Goal: Complete application form: Complete application form

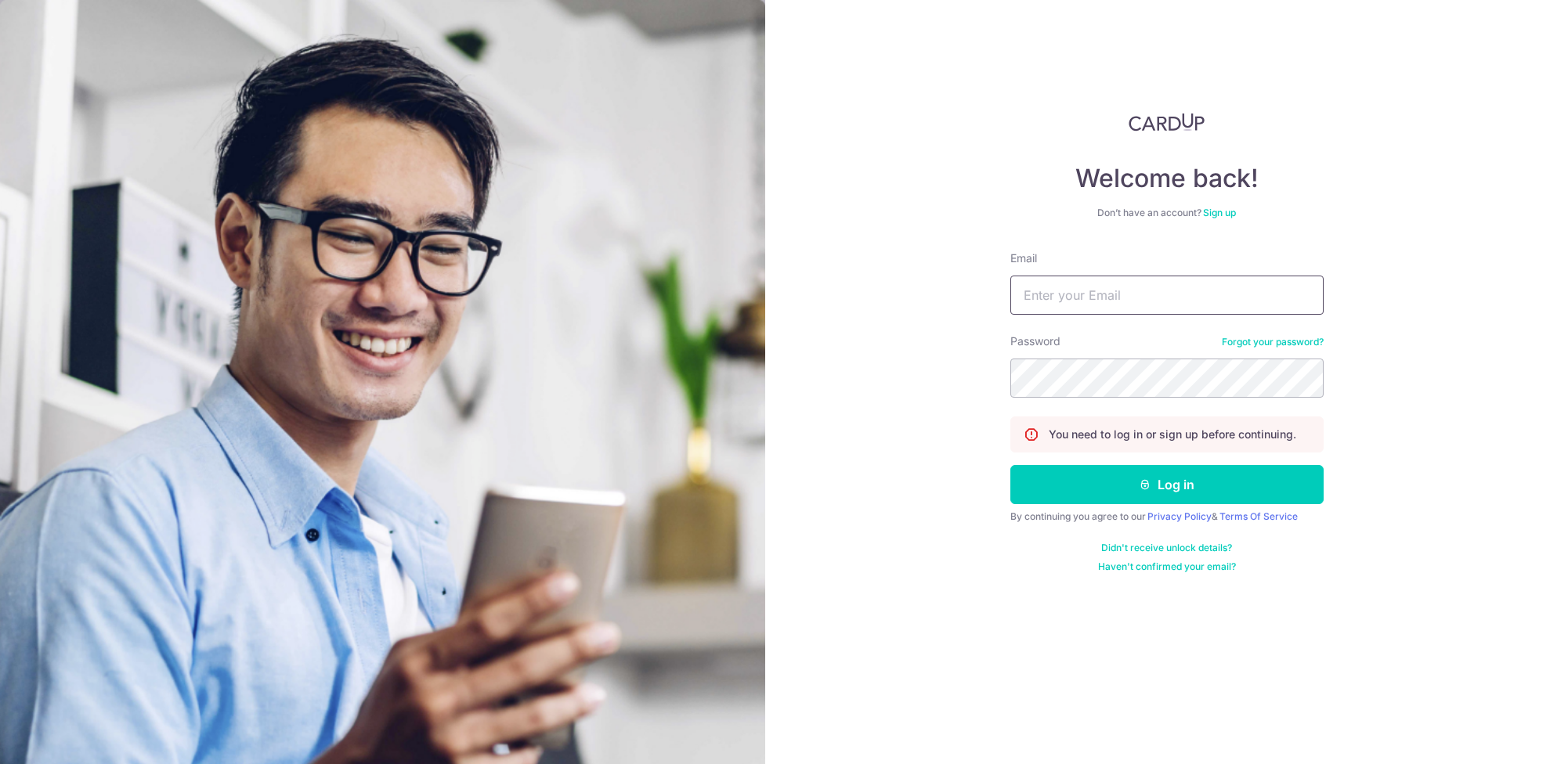
type input "KATHRYNTAN.PS@GMAIL.COM"
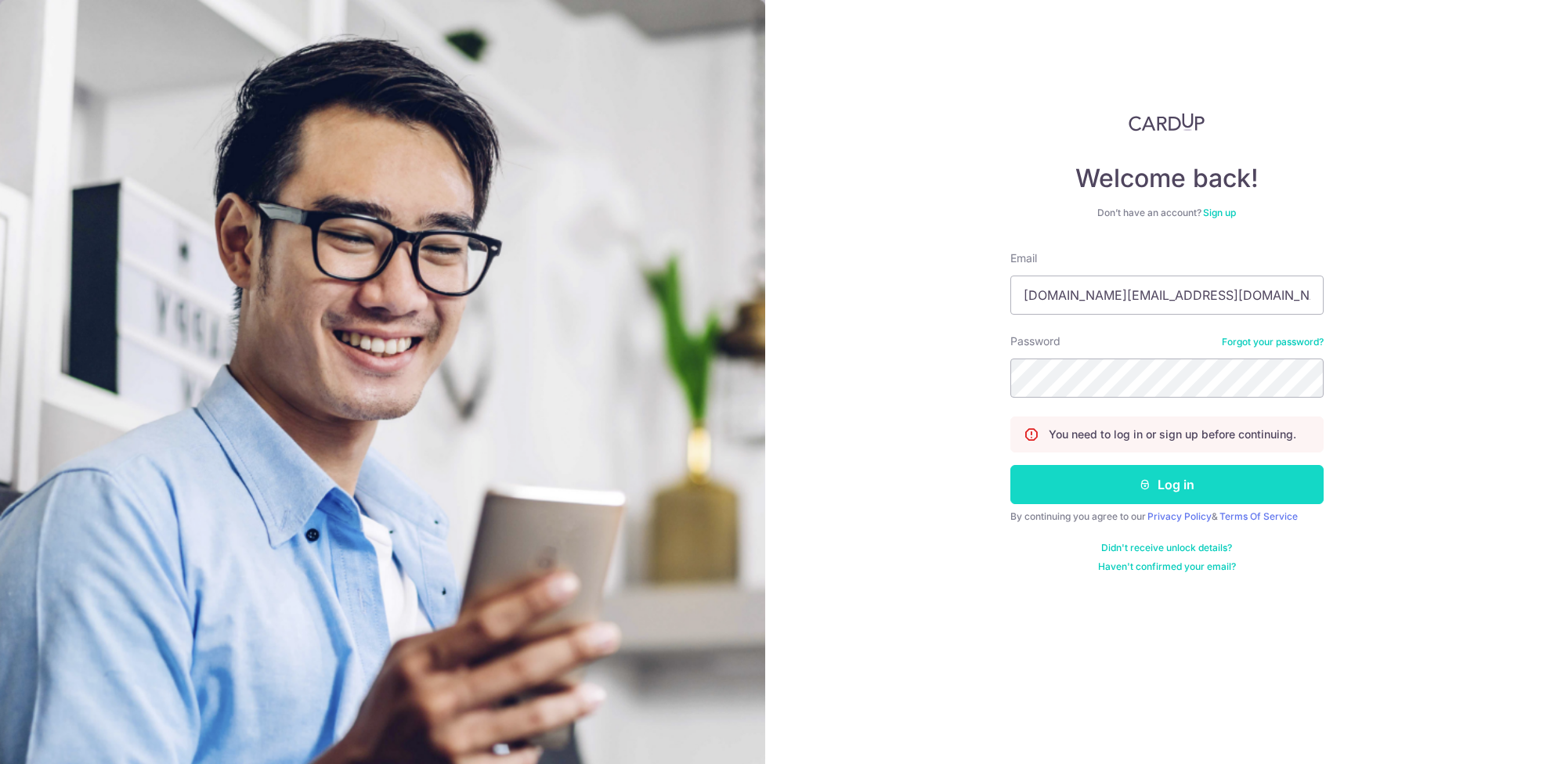
click at [1148, 475] on button "Log in" at bounding box center [1166, 485] width 314 height 39
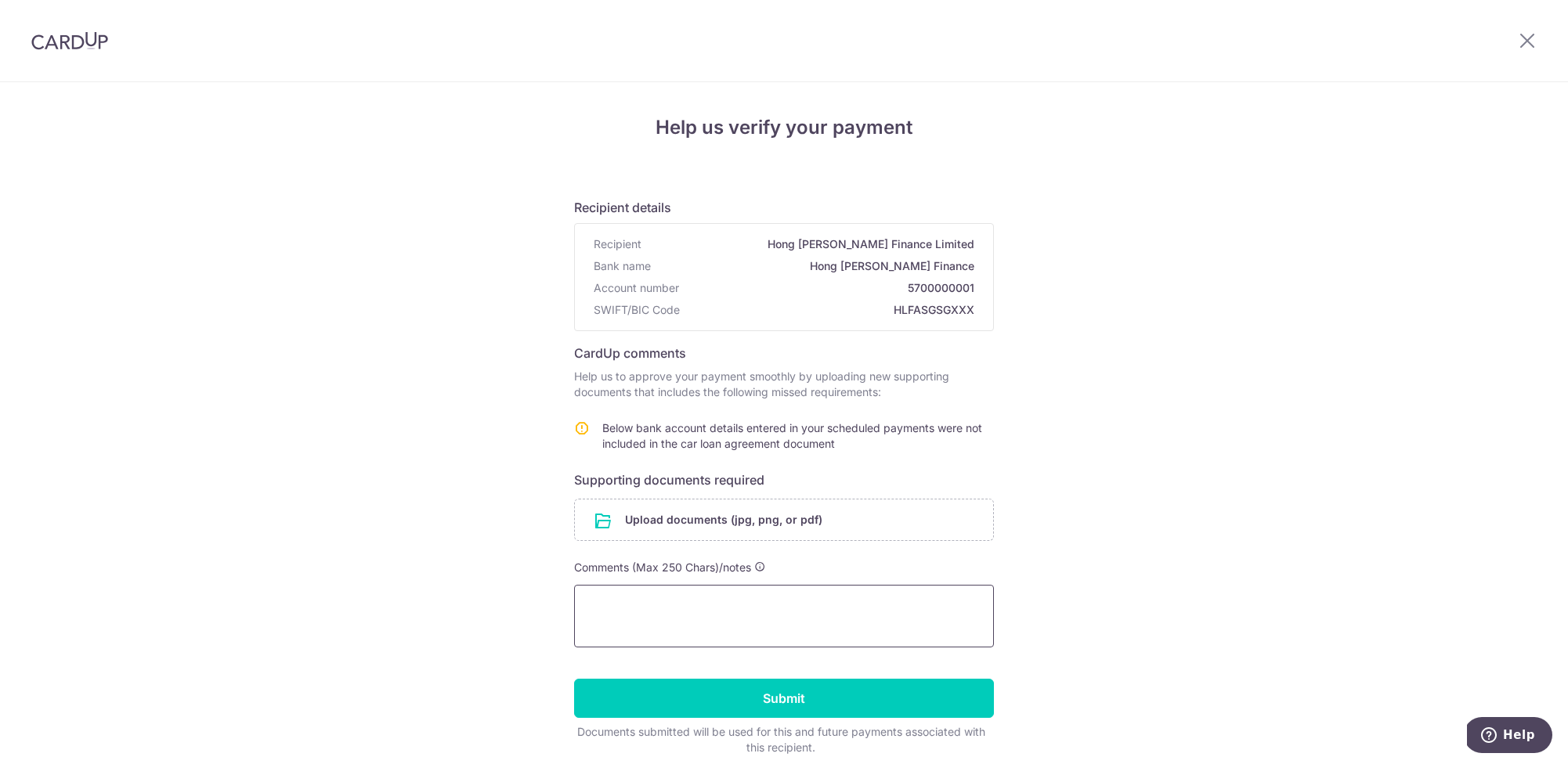
click at [718, 599] on textarea at bounding box center [784, 617] width 420 height 63
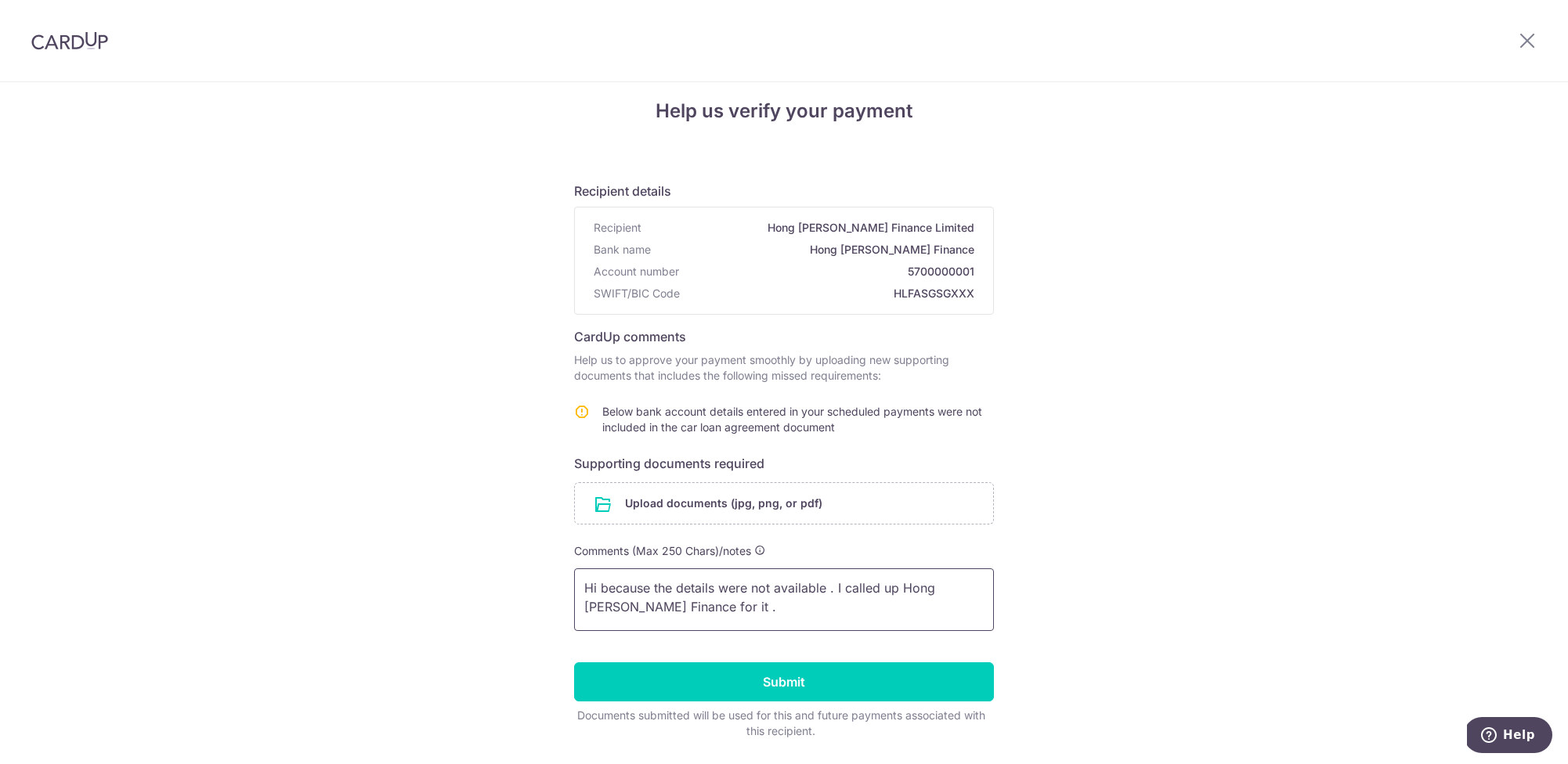
drag, startPoint x: 826, startPoint y: 598, endPoint x: 837, endPoint y: 598, distance: 11.0
click at [826, 598] on textarea "Hi because the details were not available . I called up Hong [PERSON_NAME] Fina…" at bounding box center [784, 600] width 420 height 63
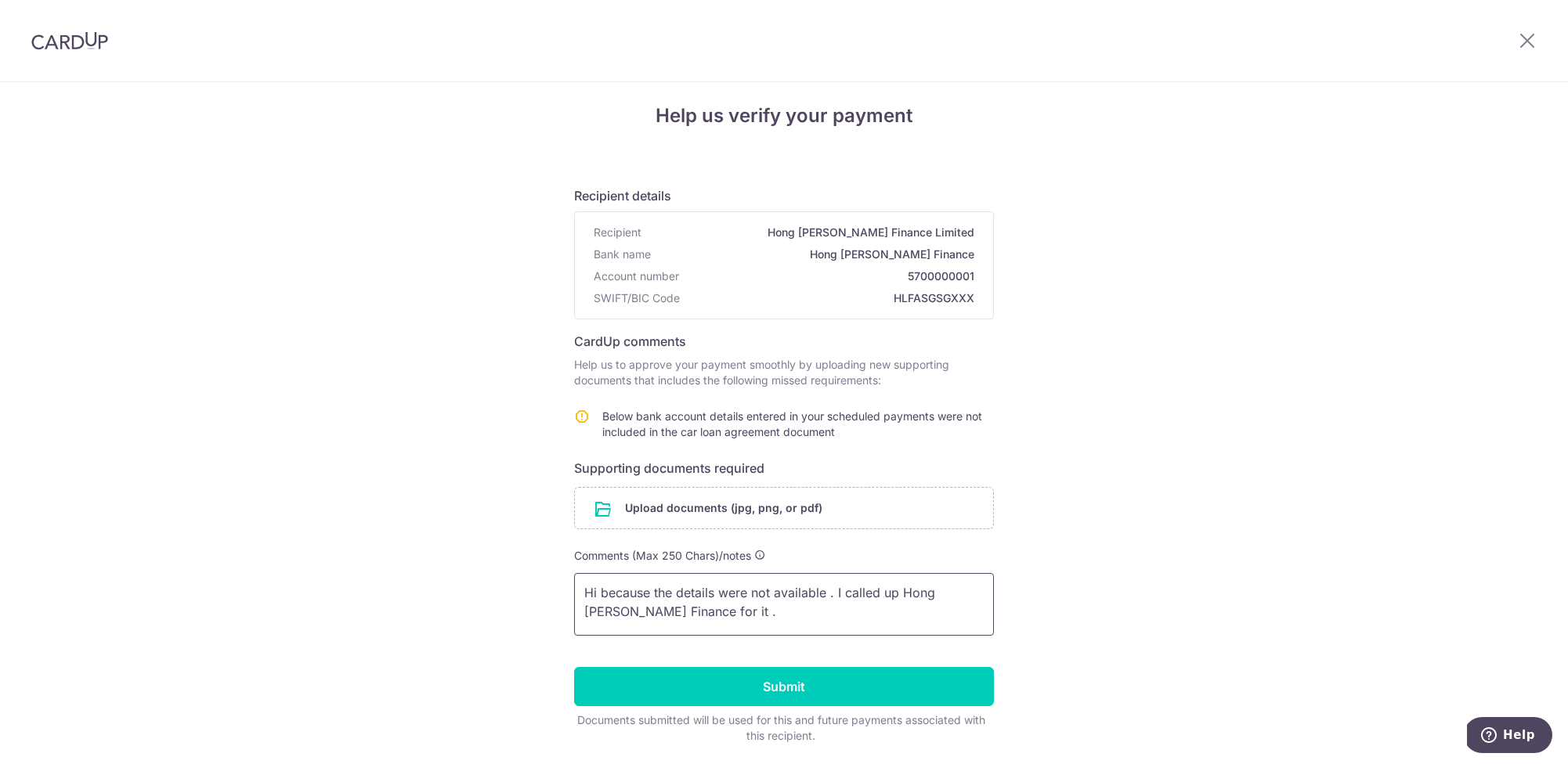
click at [826, 595] on textarea "Hi because the details were not available . I called up Hong [PERSON_NAME] Fina…" at bounding box center [784, 605] width 420 height 63
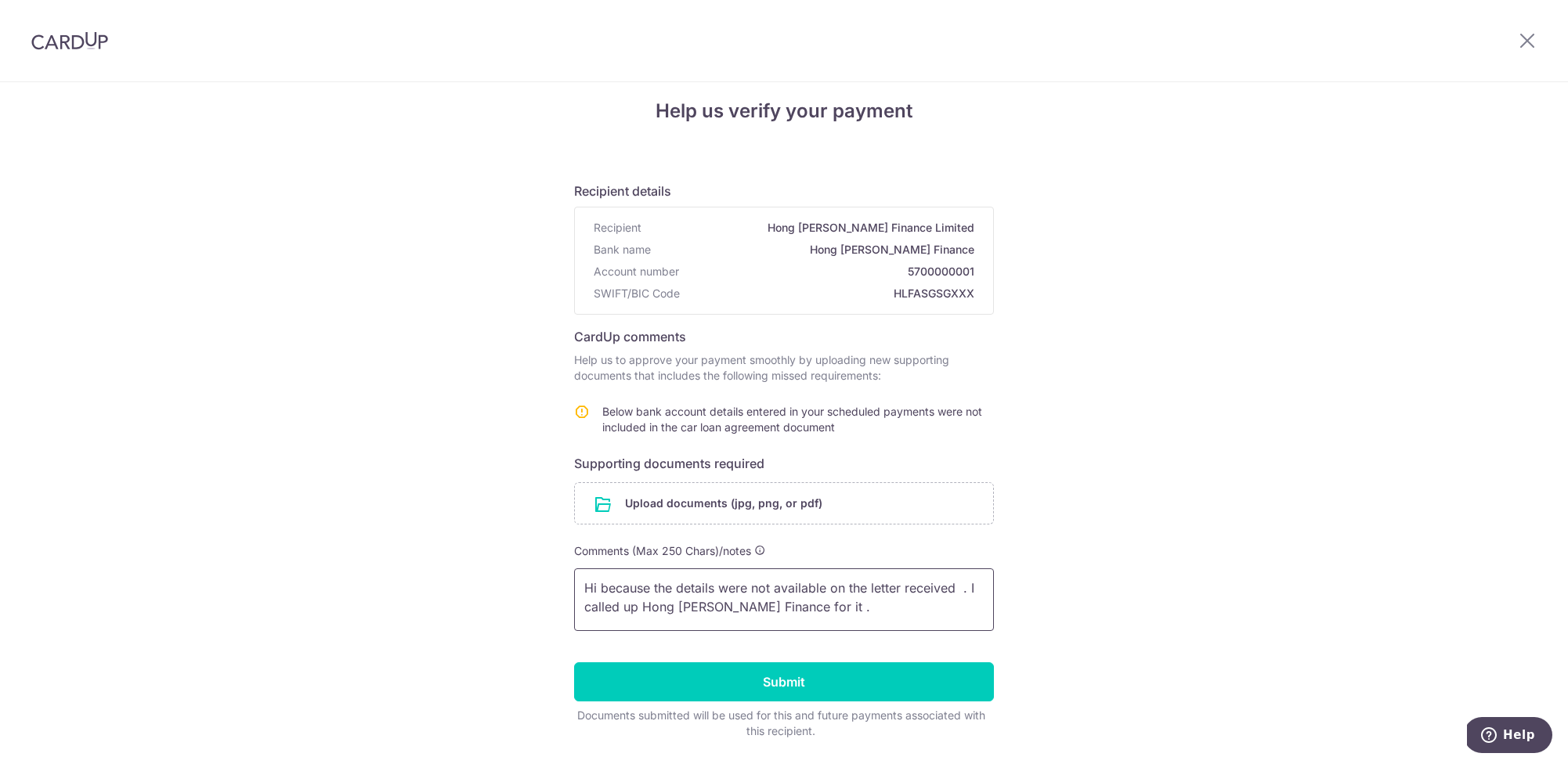
click at [806, 615] on textarea "Hi because the details were not available on the letter received . I called up …" at bounding box center [784, 600] width 420 height 63
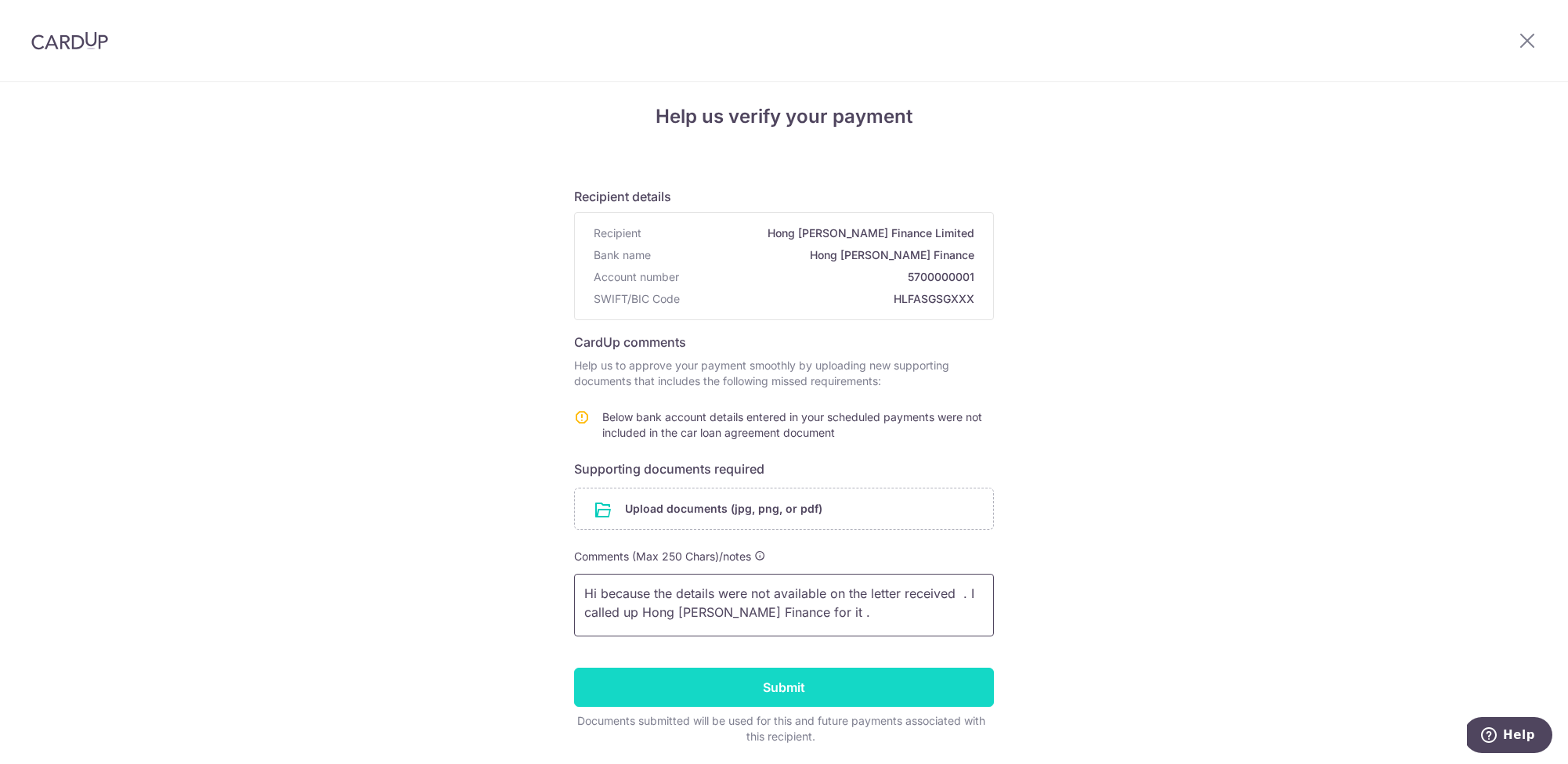
type textarea "Hi because the details were not available on the letter received . I called up …"
click at [812, 702] on input "Submit" at bounding box center [784, 687] width 420 height 39
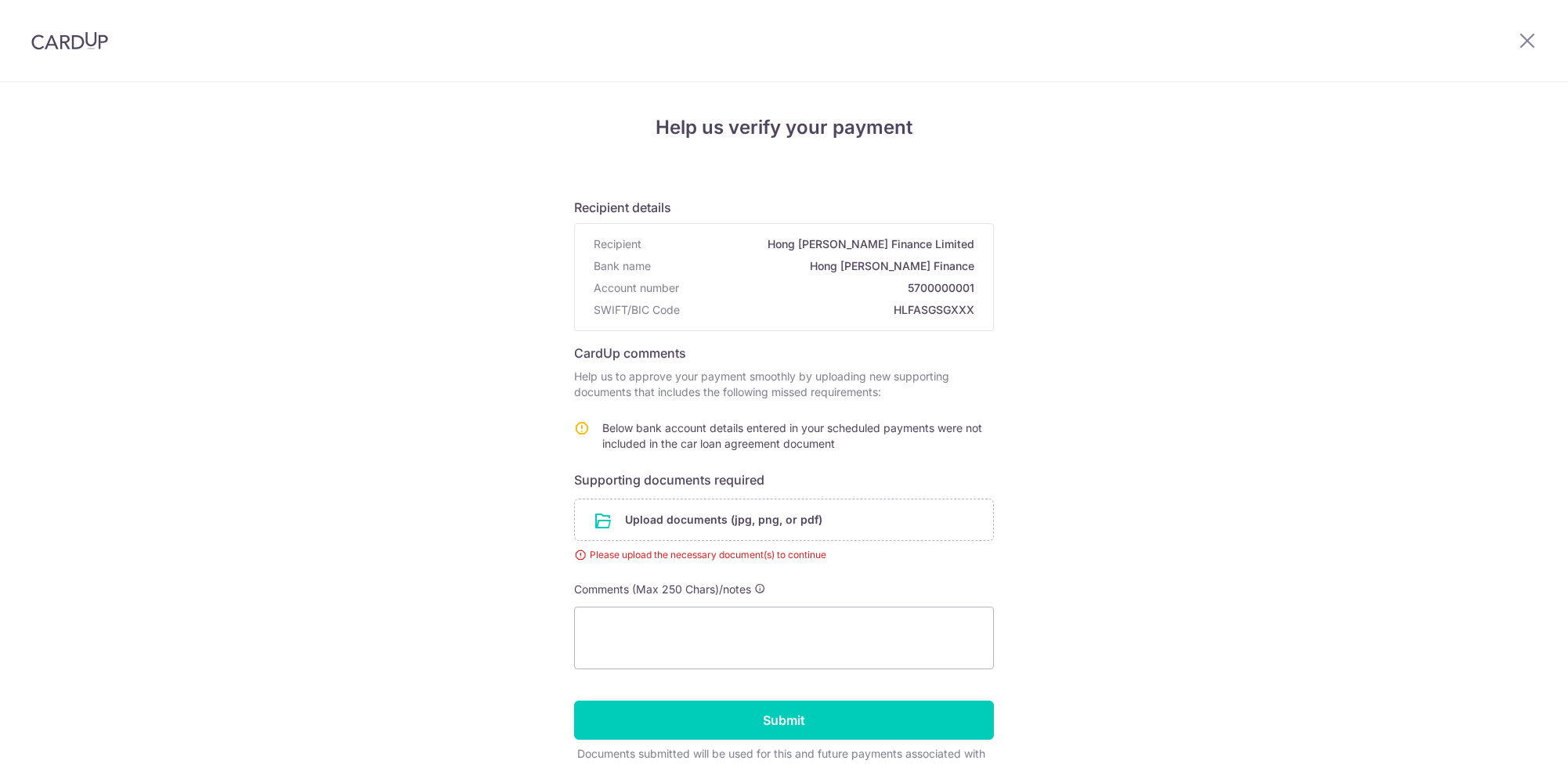
scroll to position [87, 0]
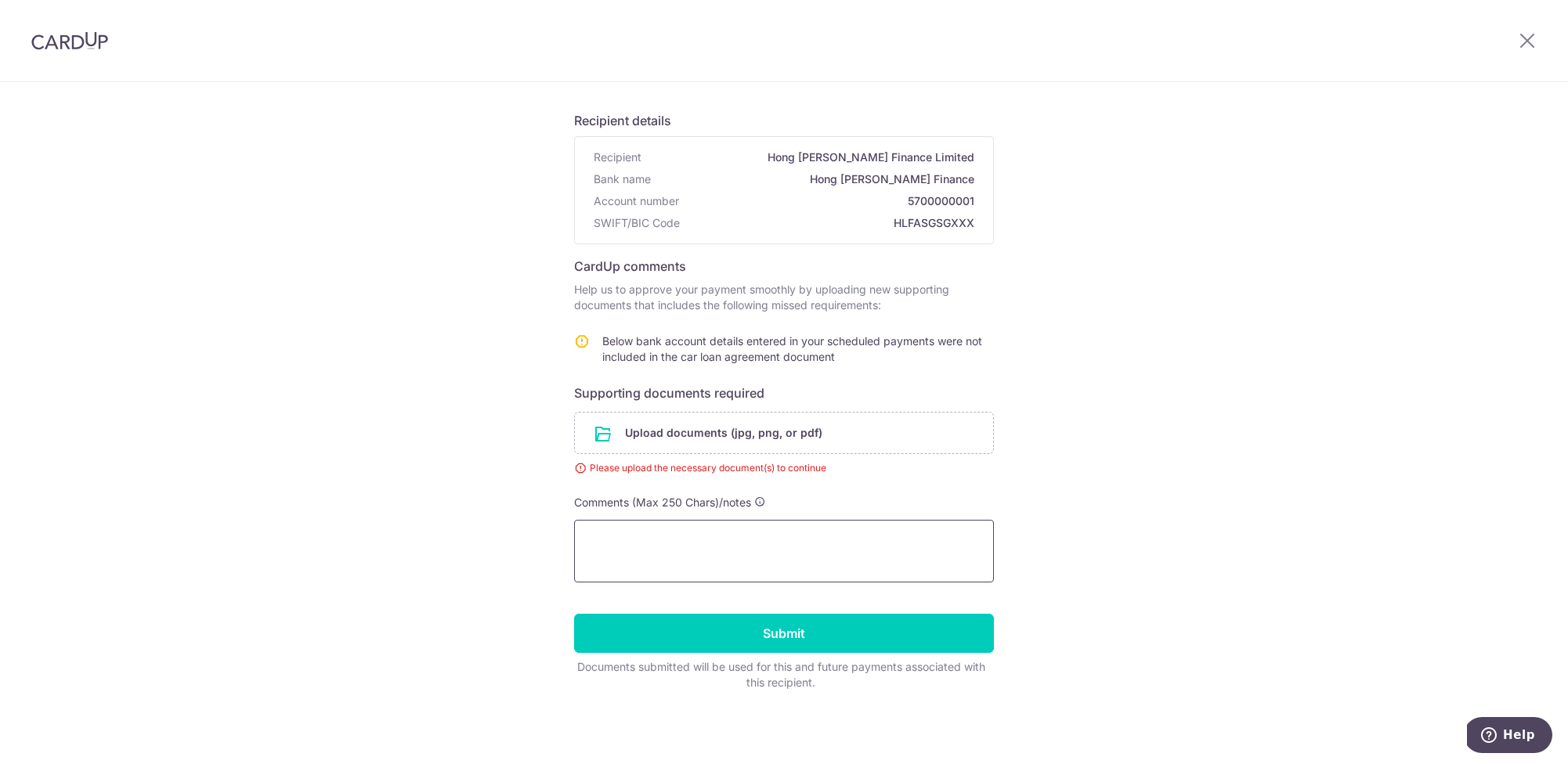
click at [689, 546] on textarea at bounding box center [784, 552] width 420 height 63
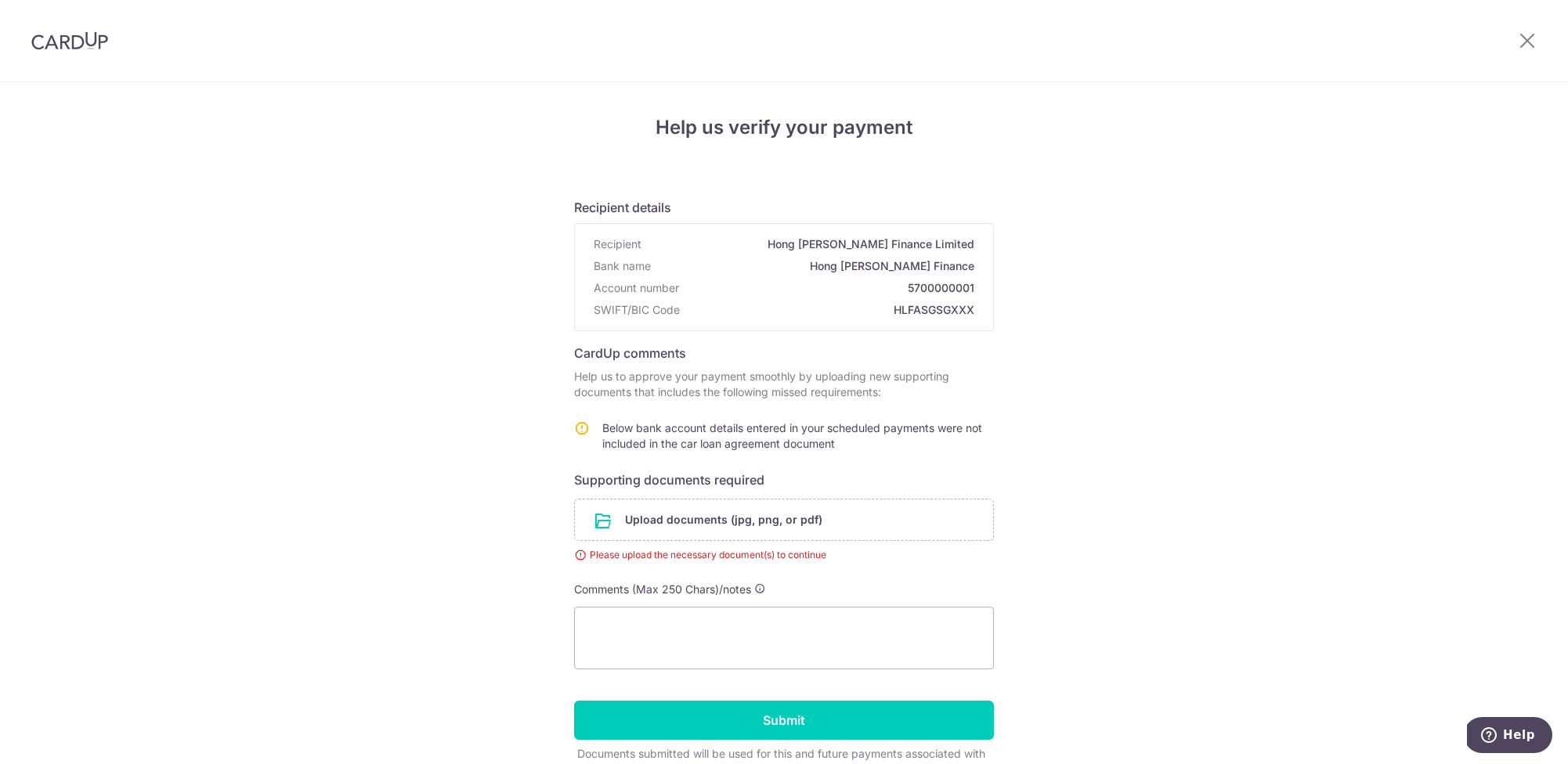
scroll to position [0, 0]
click at [668, 518] on input "file" at bounding box center [784, 519] width 418 height 40
click at [697, 523] on input "file" at bounding box center [784, 519] width 418 height 40
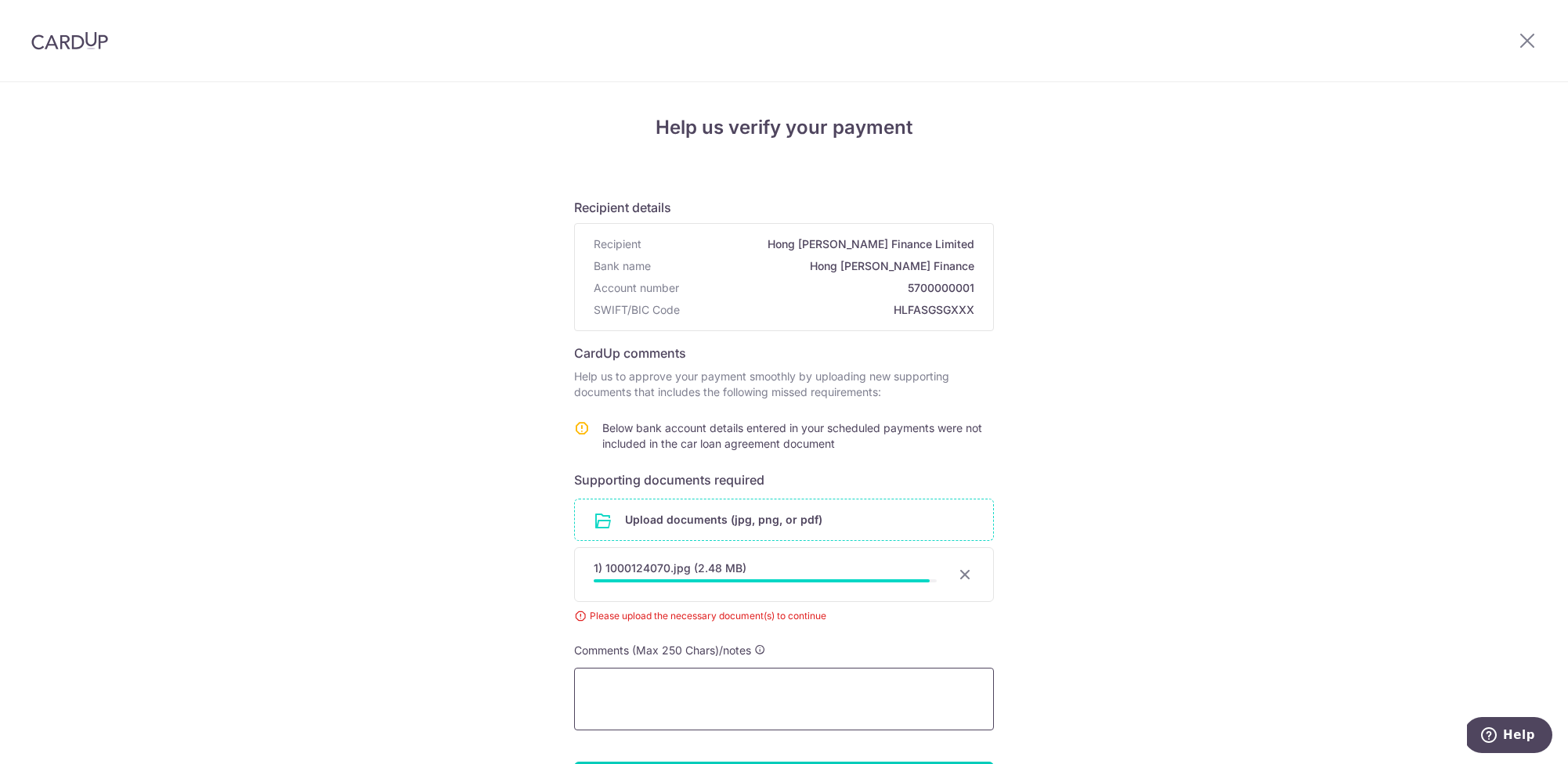
click at [682, 692] on textarea at bounding box center [784, 699] width 420 height 63
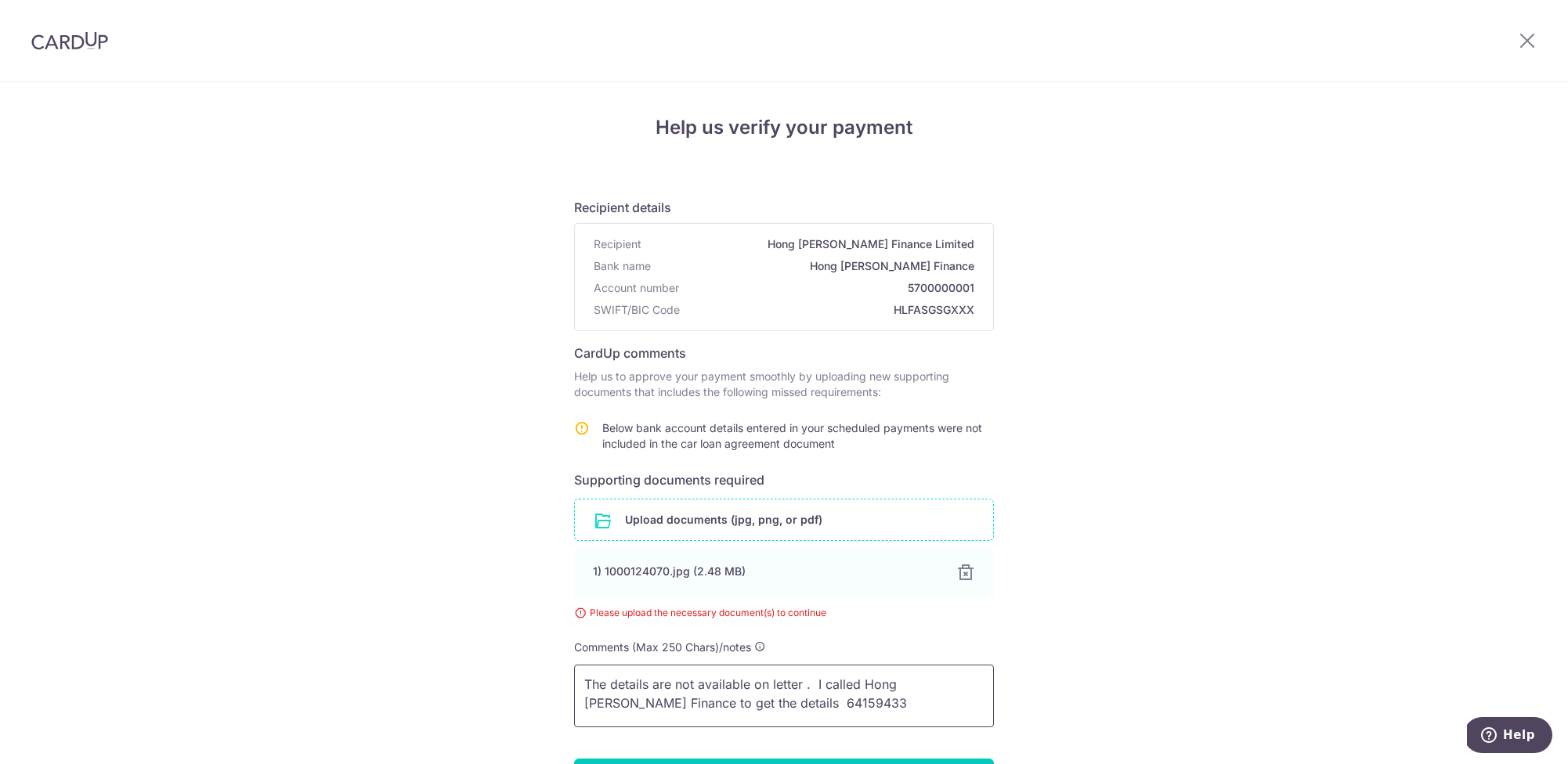
click at [826, 711] on textarea "The details are not available on letter . I called Hong Leong Finance to get th…" at bounding box center [784, 696] width 420 height 63
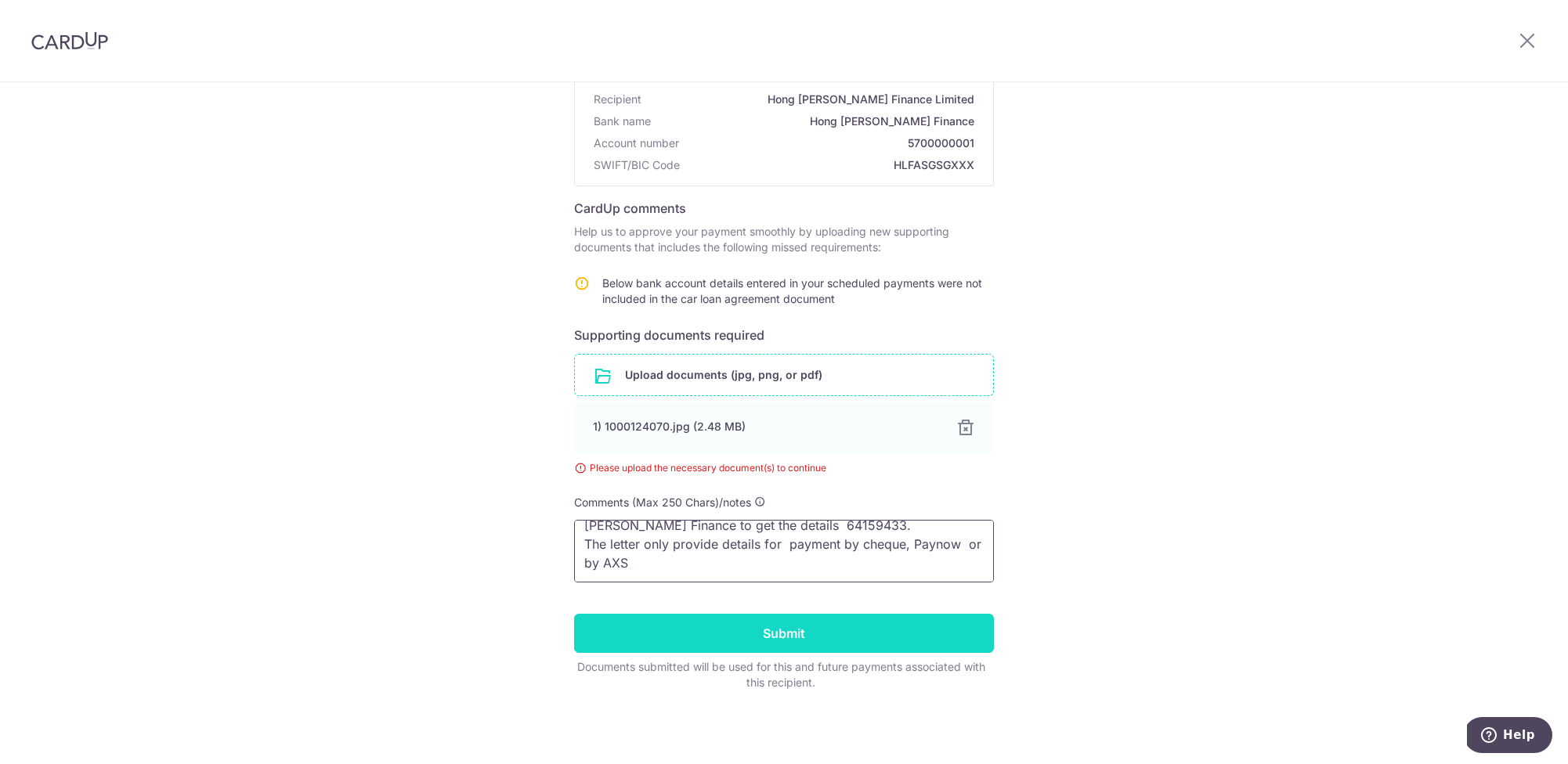
scroll to position [145, 0]
type textarea "The details are not available on letter . I called Hong Leong Finance to get th…"
click at [790, 637] on input "Submit" at bounding box center [784, 633] width 420 height 39
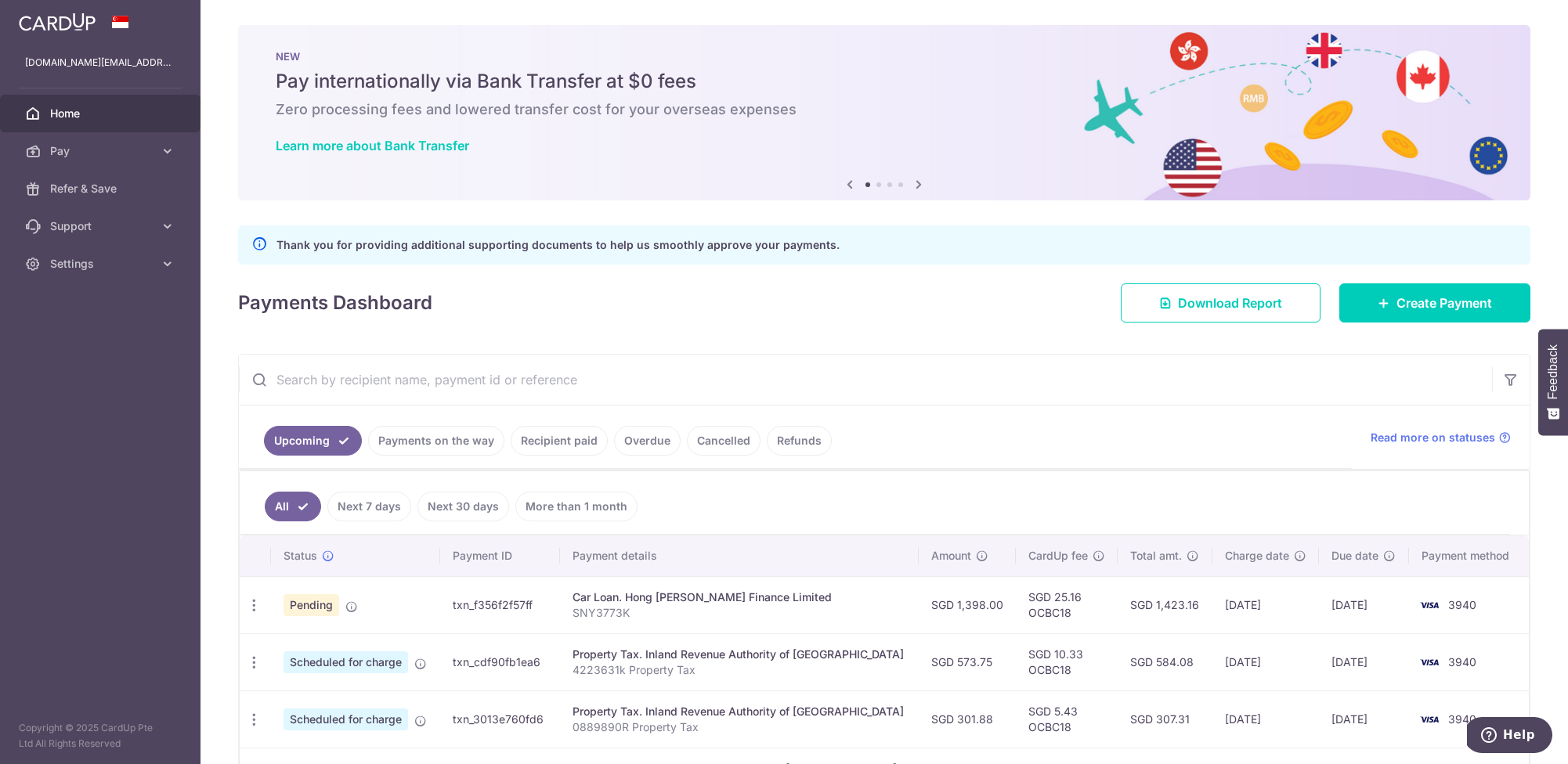
scroll to position [3, 0]
